Goal: Information Seeking & Learning: Learn about a topic

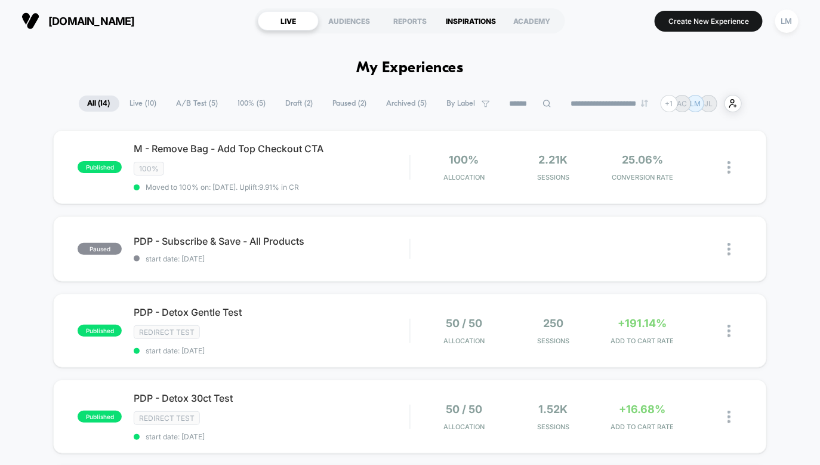
click at [455, 21] on div "INSPIRATIONS" at bounding box center [471, 20] width 61 height 19
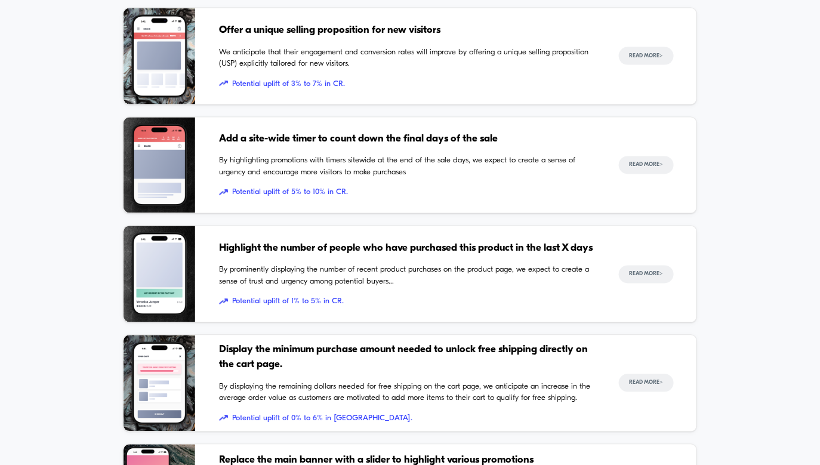
scroll to position [760, 0]
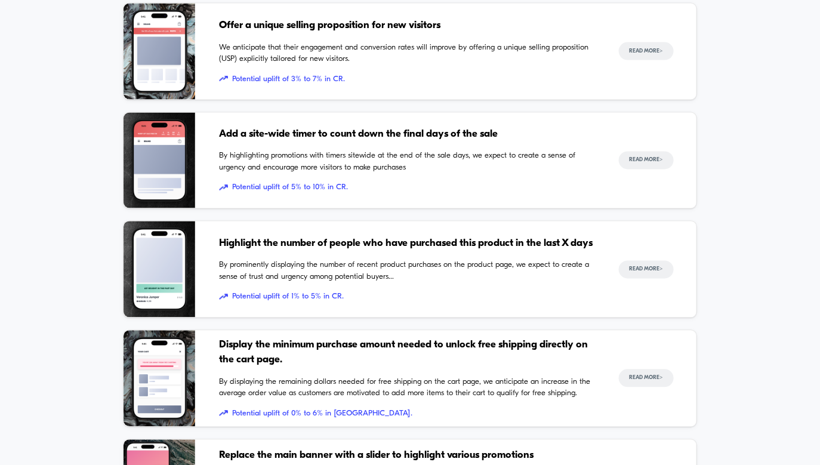
scroll to position [671, 0]
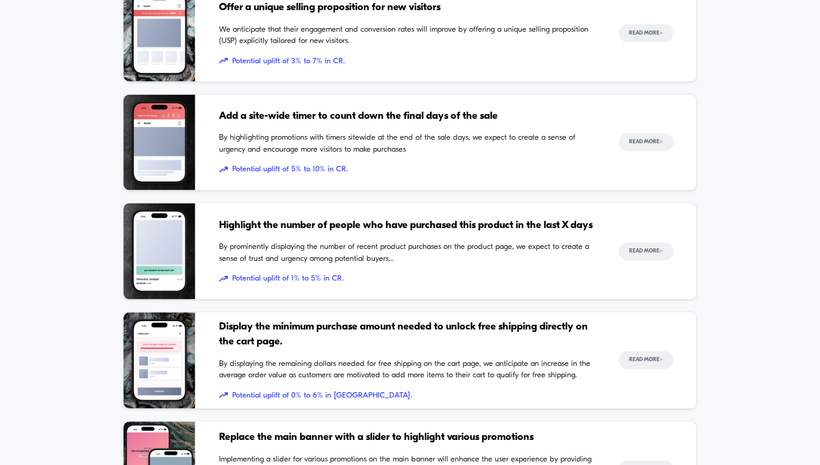
click at [412, 236] on div "Highlight the number of people who have purchased this product in the last X da…" at bounding box center [407, 252] width 376 height 96
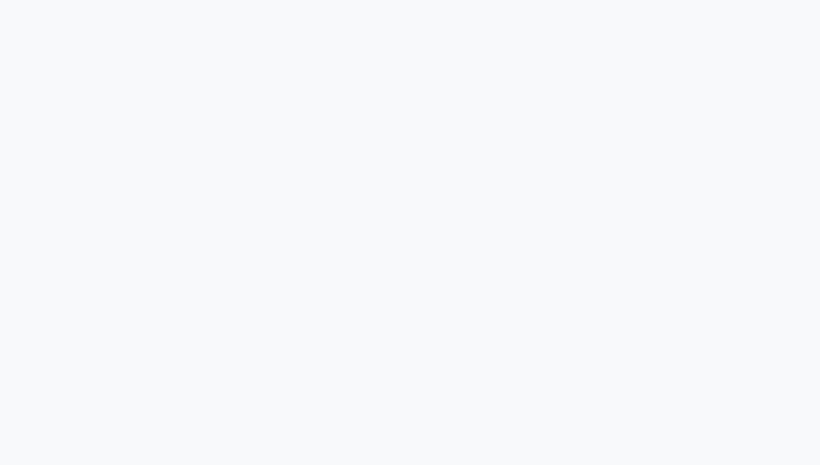
scroll to position [2631, 0]
